Goal: Task Accomplishment & Management: Complete application form

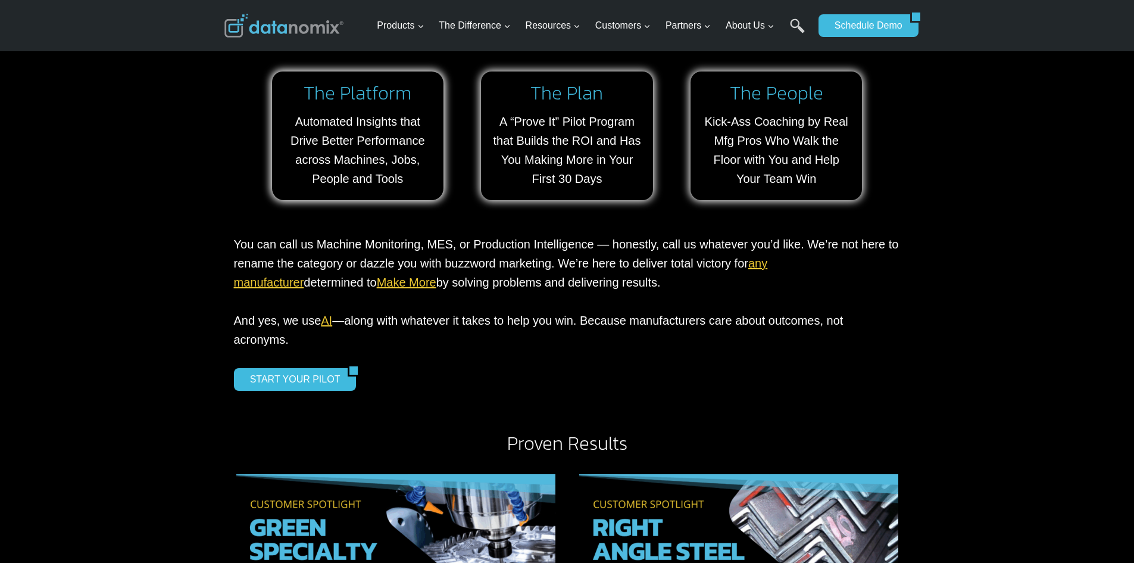
scroll to position [1131, 0]
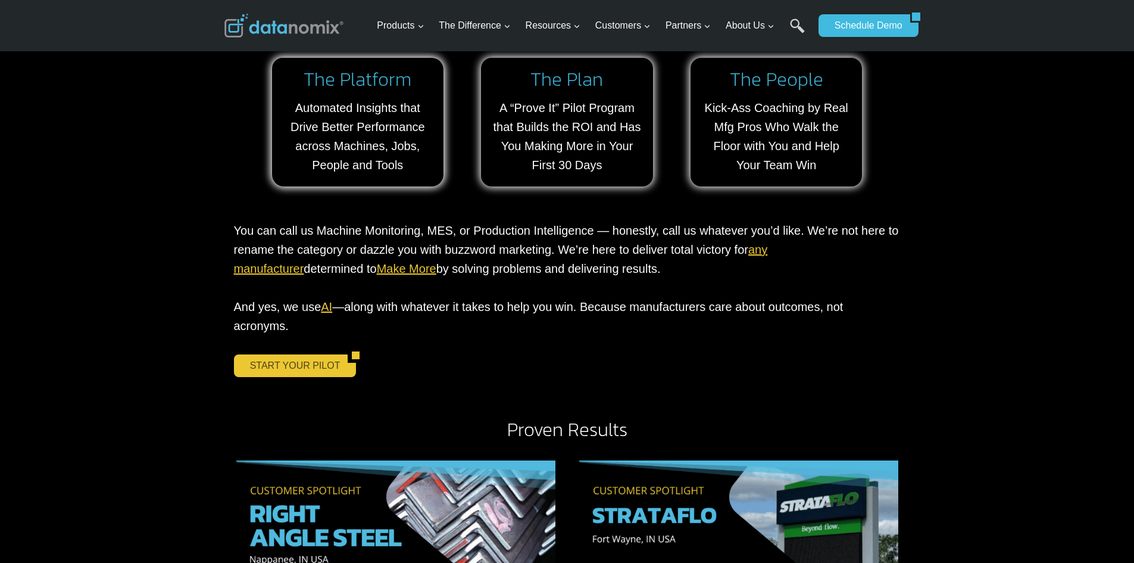
click at [289, 354] on link "START YOUR PILOT" at bounding box center [291, 365] width 114 height 23
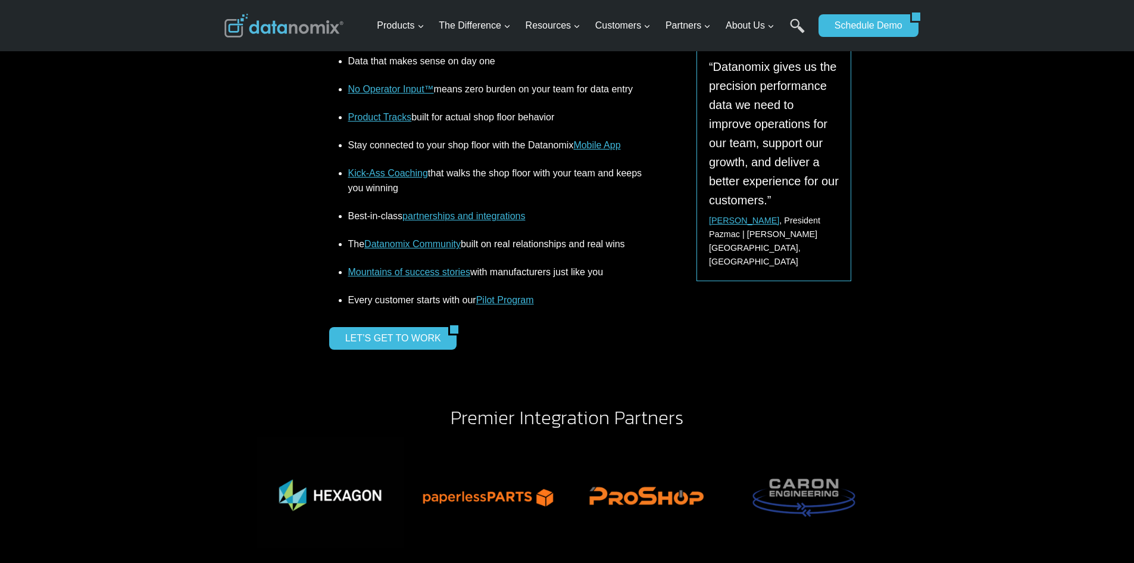
scroll to position [1667, 0]
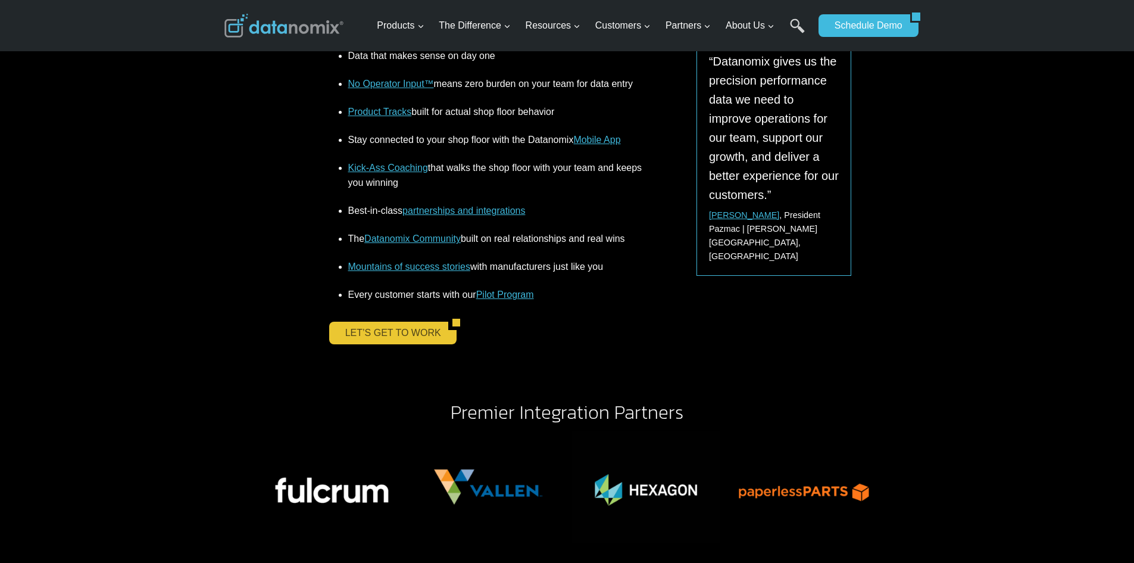
click at [414, 340] on link "LET’S GET TO WORK" at bounding box center [389, 332] width 120 height 23
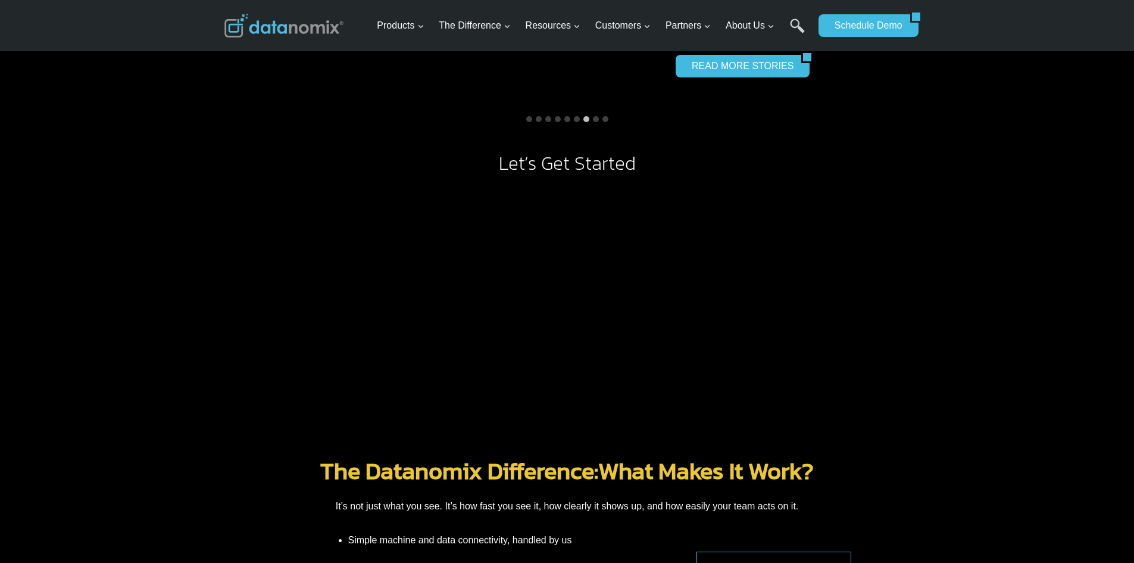
scroll to position [1131, 0]
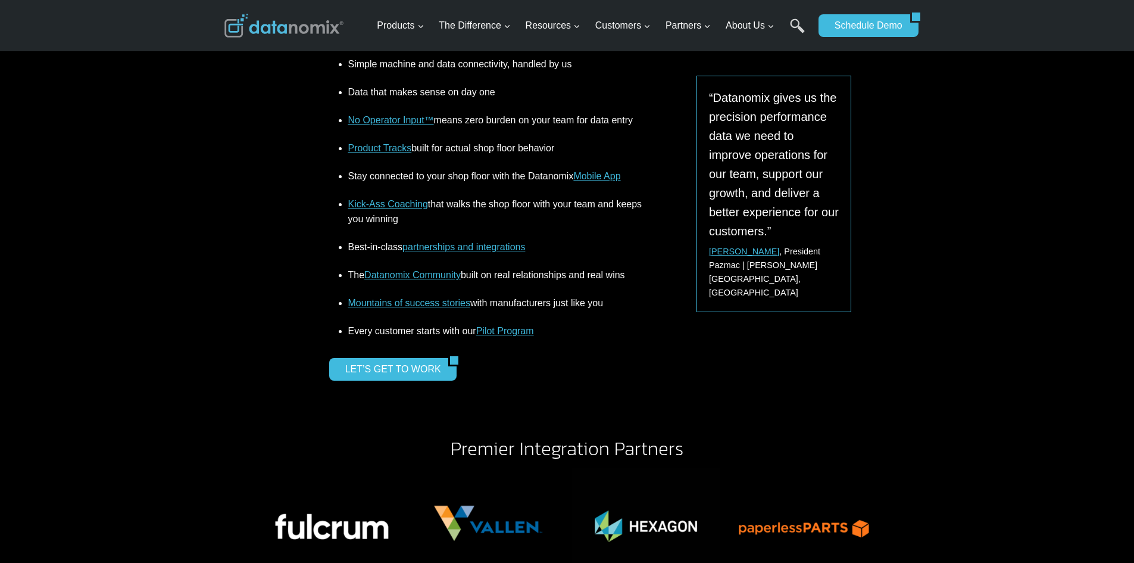
scroll to position [1667, 0]
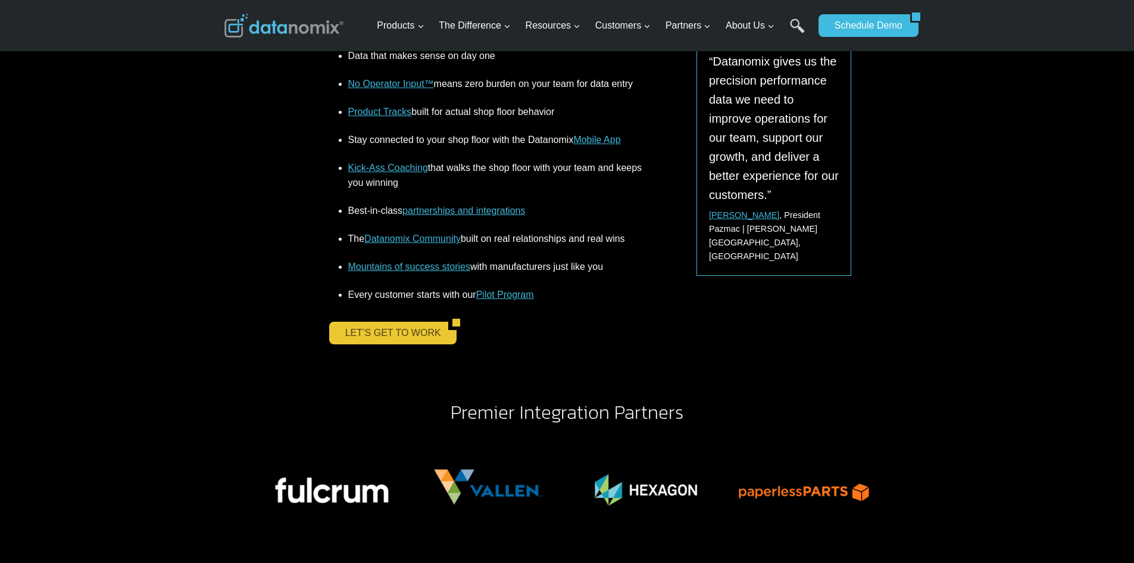
click at [371, 326] on link "LET’S GET TO WORK" at bounding box center [389, 332] width 120 height 23
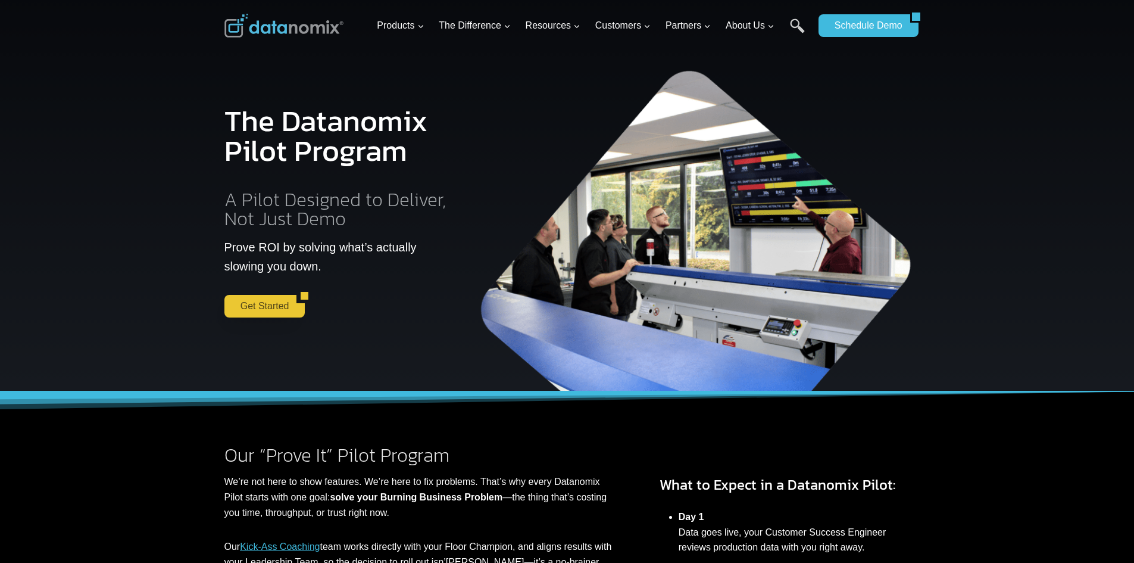
click at [239, 303] on link "Get Started" at bounding box center [260, 306] width 73 height 23
